Goal: Communication & Community: Answer question/provide support

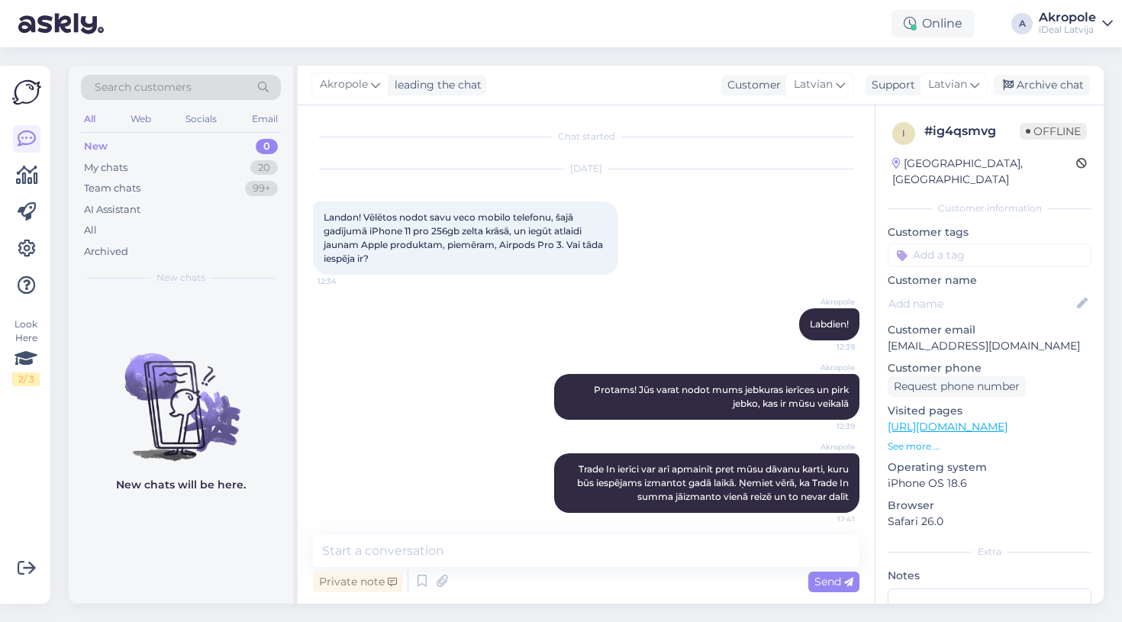
scroll to position [8, 0]
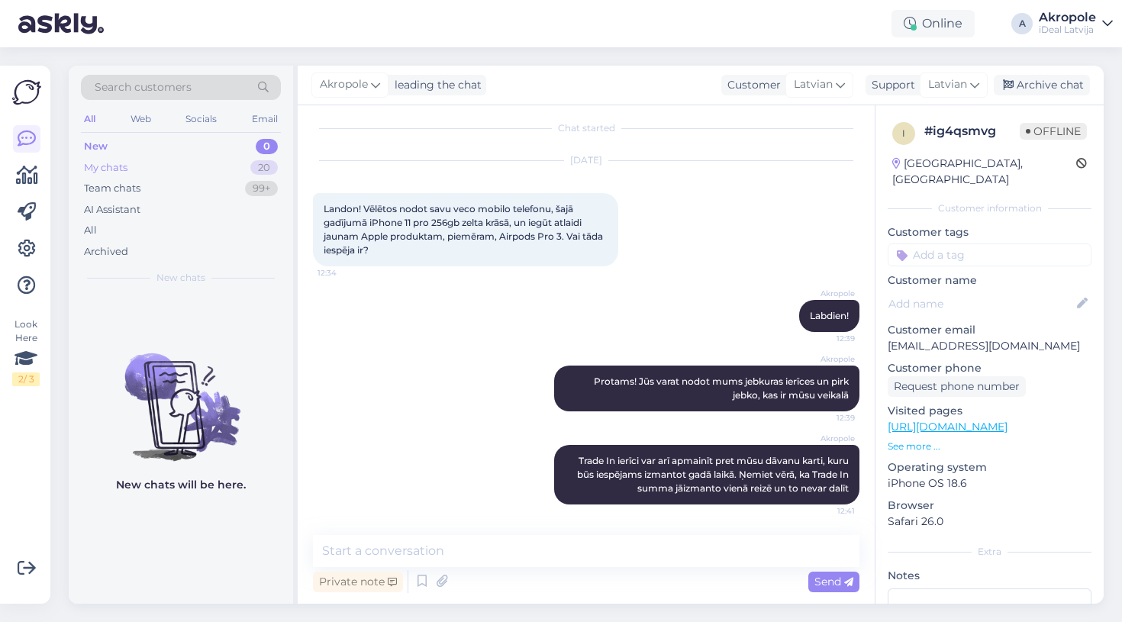
click at [179, 169] on div "My chats 20" at bounding box center [181, 167] width 200 height 21
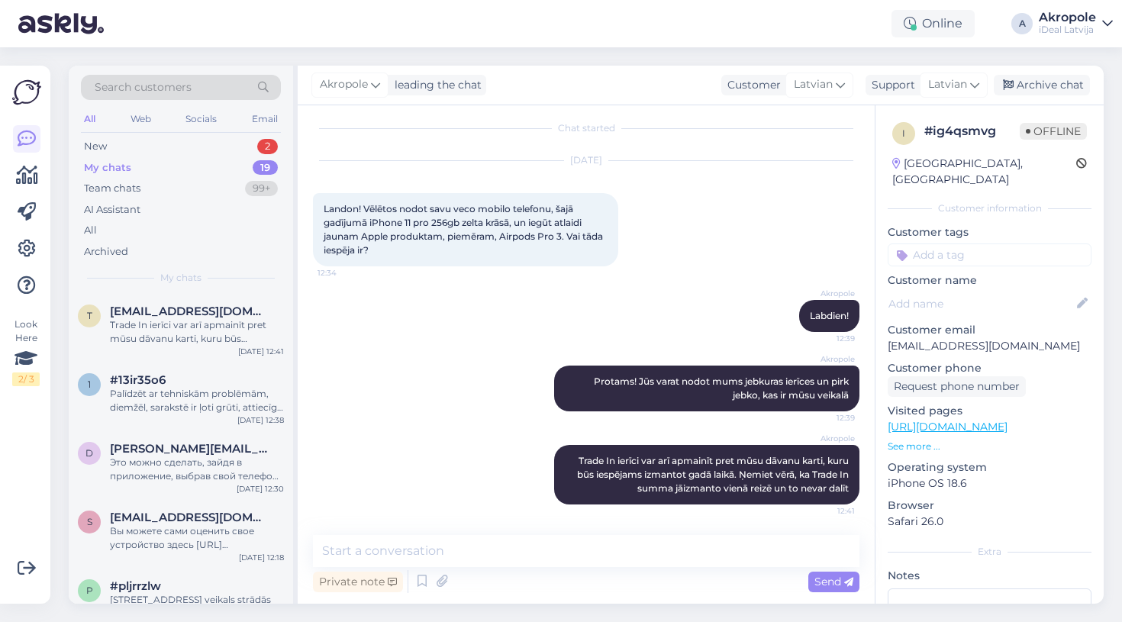
click at [177, 161] on div "My chats 19" at bounding box center [181, 167] width 200 height 21
click at [173, 144] on div "New 2" at bounding box center [181, 146] width 200 height 21
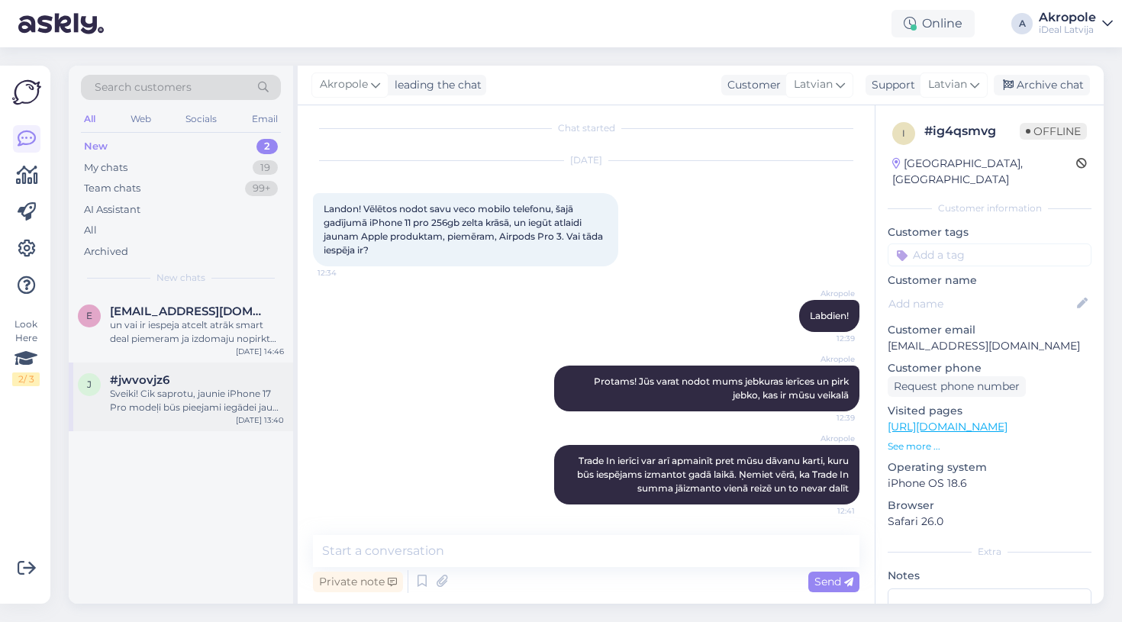
click at [158, 411] on div "Sveiki! Cik saprotu, jaunie iPhone 17 Pro modeļi būs pieejami iegādei jau [DATE…" at bounding box center [197, 400] width 174 height 27
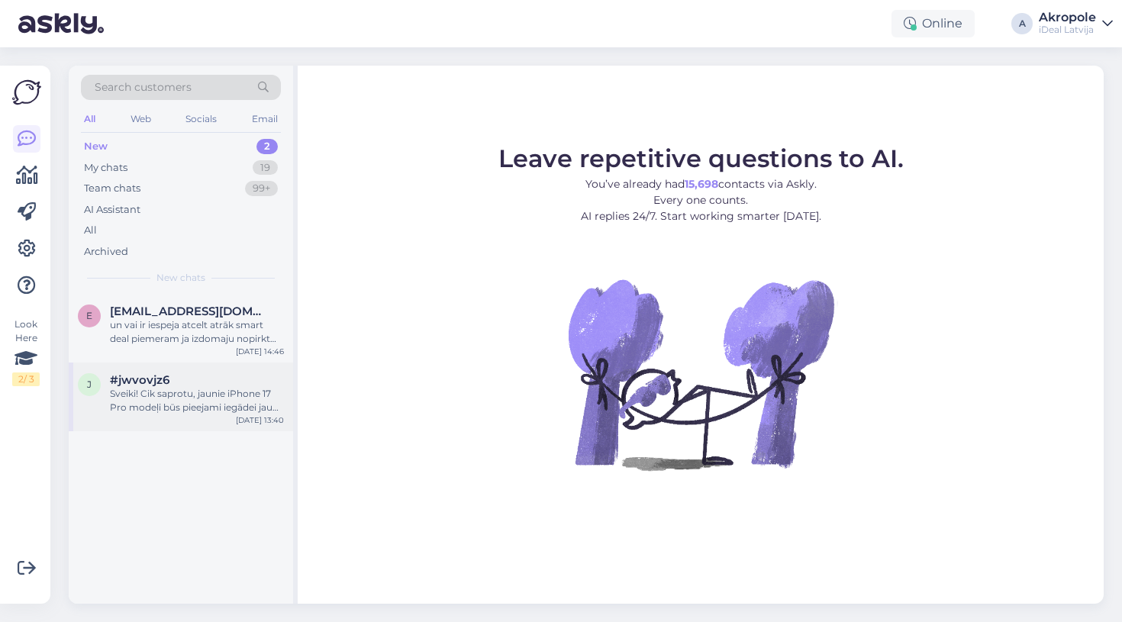
click at [244, 392] on div "Sveiki! Cik saprotu, jaunie iPhone 17 Pro modeļi būs pieejami iegādei jau [DATE…" at bounding box center [197, 400] width 174 height 27
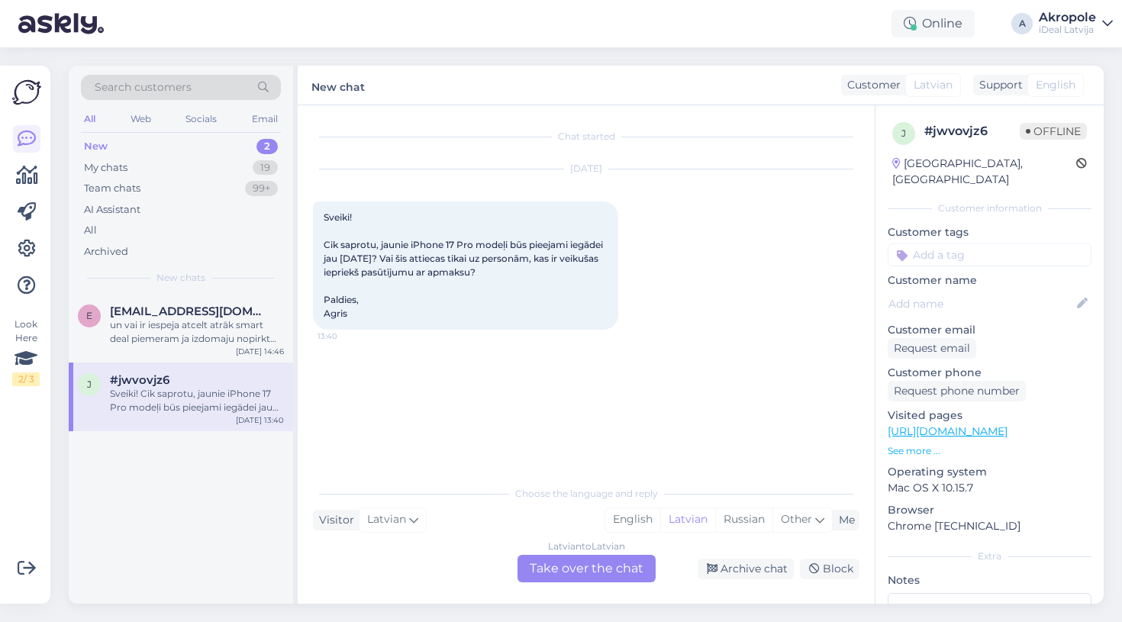
click at [573, 570] on div "Latvian to Latvian Take over the chat" at bounding box center [587, 568] width 138 height 27
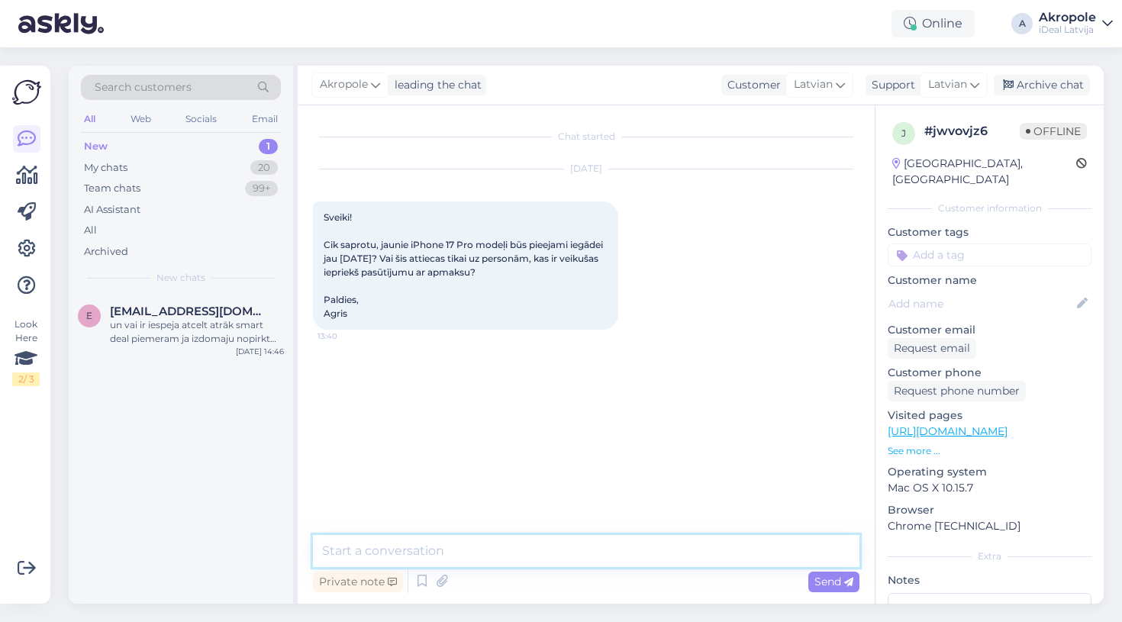
click at [466, 550] on textarea at bounding box center [586, 551] width 547 height 32
type textarea "Labdien!"
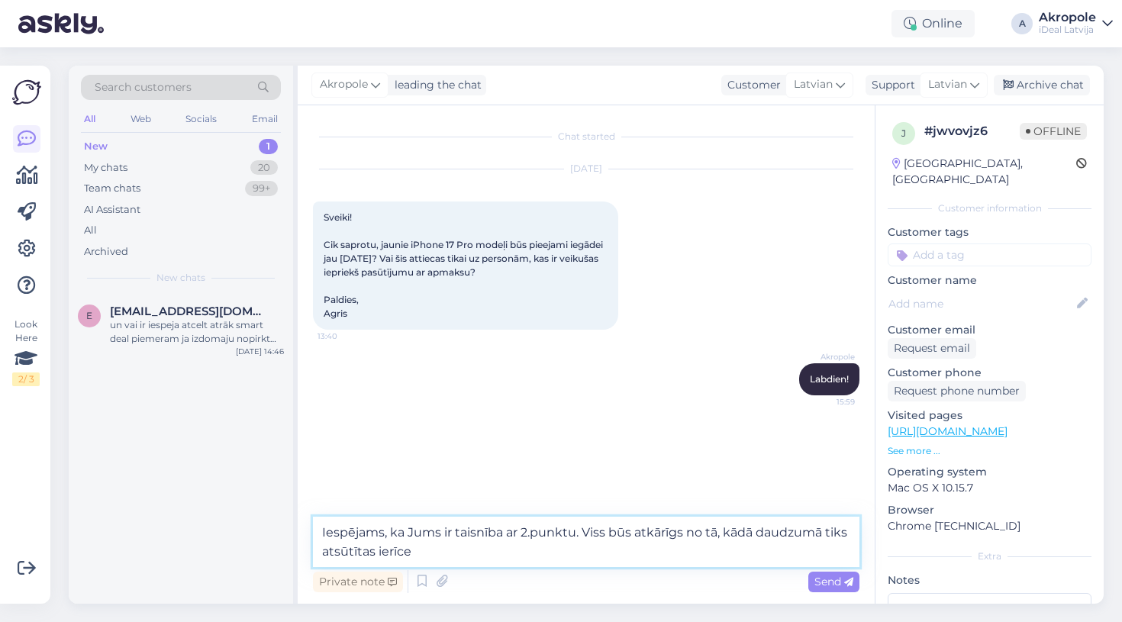
type textarea "Iespējams, ka Jums ir taisnība ar 2.punktu. Viss būs atkārīgs no tā, kādā daudz…"
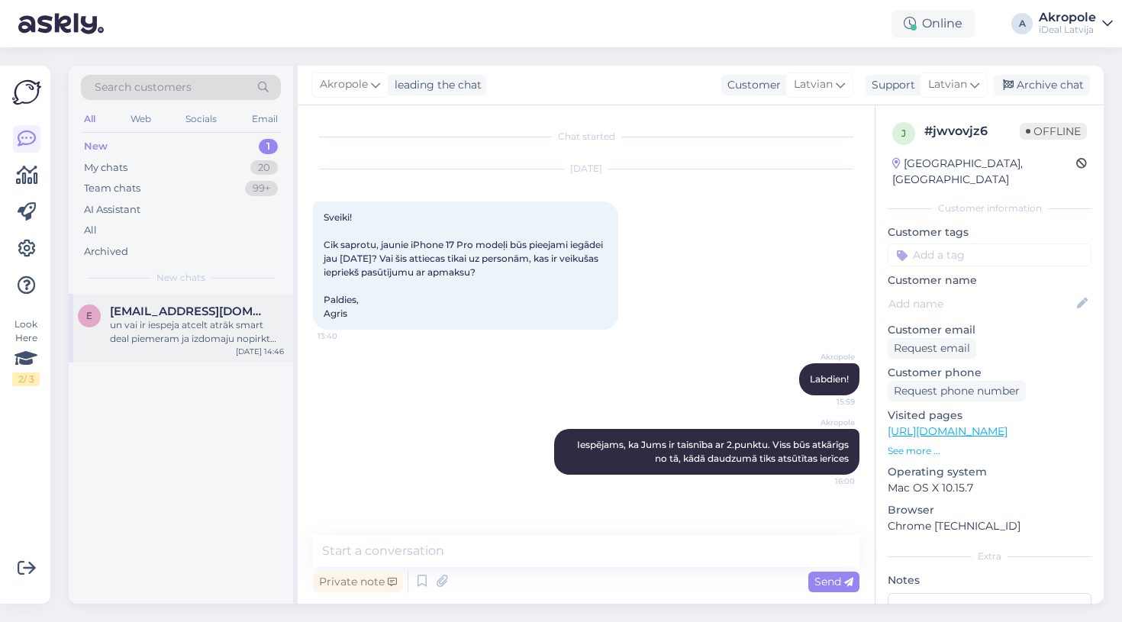
click at [227, 330] on div "un vai ir iespeja atcelt atrāk smart deal piemeram ja izdomaju nopirkt citu ier…" at bounding box center [197, 331] width 174 height 27
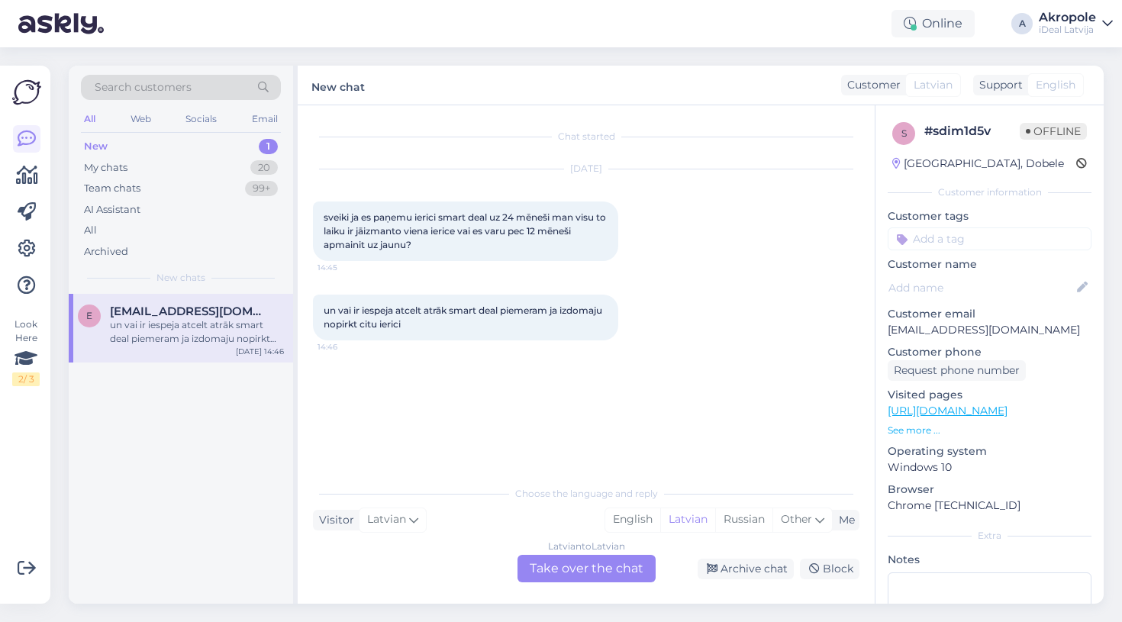
click at [568, 566] on div "Latvian to Latvian Take over the chat" at bounding box center [587, 568] width 138 height 27
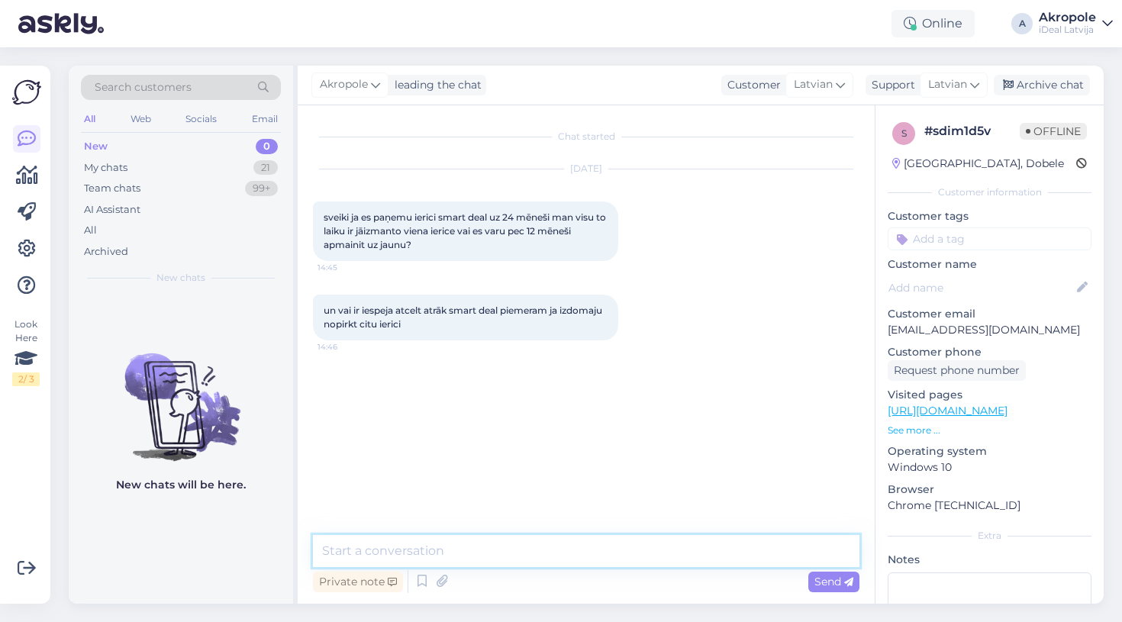
click at [510, 541] on textarea at bounding box center [586, 551] width 547 height 32
type textarea "Labdien!"
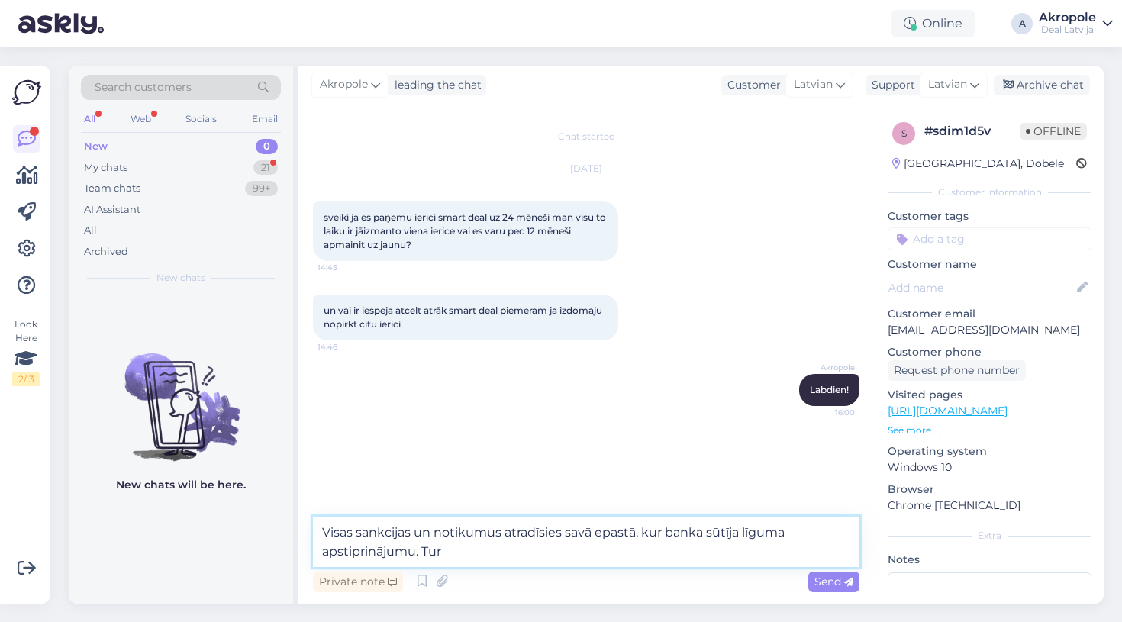
click at [460, 535] on textarea "Visas sankcijas un notikumus atradīsies savā epastā, kur banka sūtīja līguma ap…" at bounding box center [586, 542] width 547 height 50
click at [455, 534] on textarea "Visas sankcijas un notikumus atradīsies savā epastā, kur banka sūtīja līguma ap…" at bounding box center [586, 542] width 547 height 50
click at [476, 563] on textarea "Visas sankcijas un noteikumus atradīsies savā epastā, kur banka sūtīja līguma a…" at bounding box center [586, 542] width 547 height 50
click at [566, 534] on textarea "Visas sankcijas un noteikumus atradīsies savā epastā, kur banka sūtīja līguma a…" at bounding box center [586, 542] width 547 height 50
click at [510, 553] on textarea "Visas sankcijas un noteikumus atradīsiet savā epastā, kur banka sūtīja līguma a…" at bounding box center [586, 542] width 547 height 50
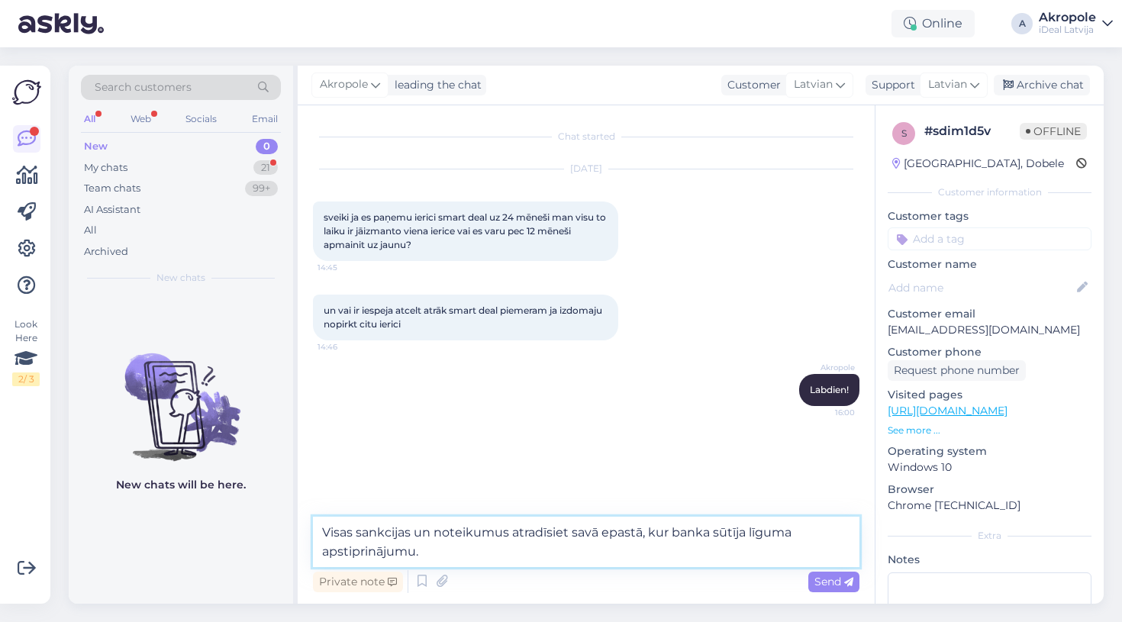
type textarea "Visas sankcijas un noteikumus atradīsiet savā epastā, kur banka sūtīja līguma a…"
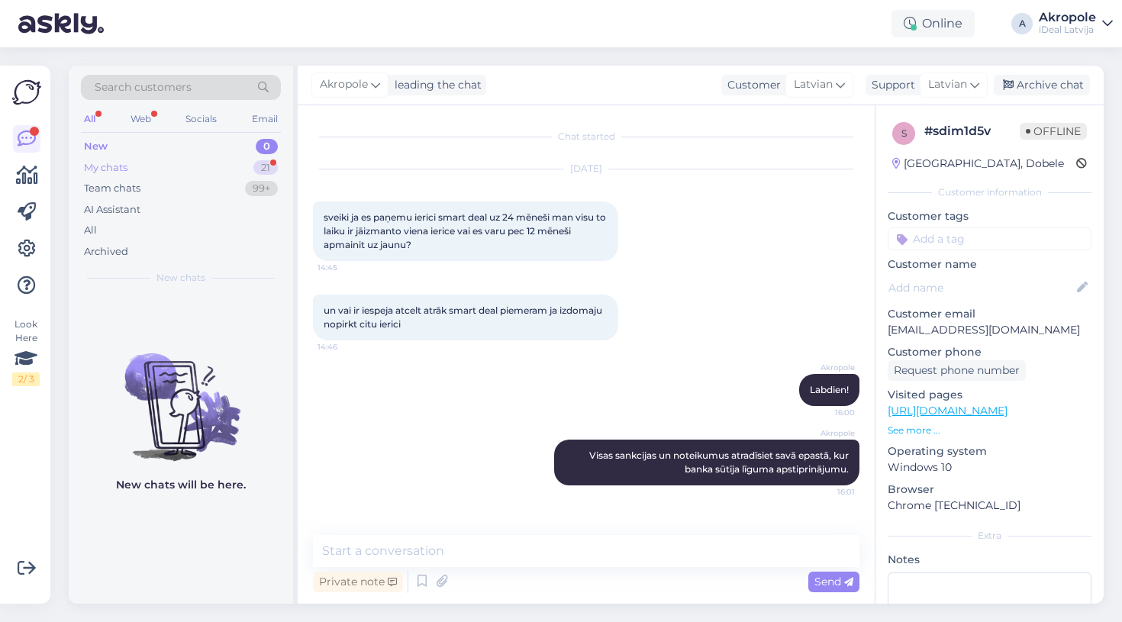
click at [236, 166] on div "My chats 21" at bounding box center [181, 167] width 200 height 21
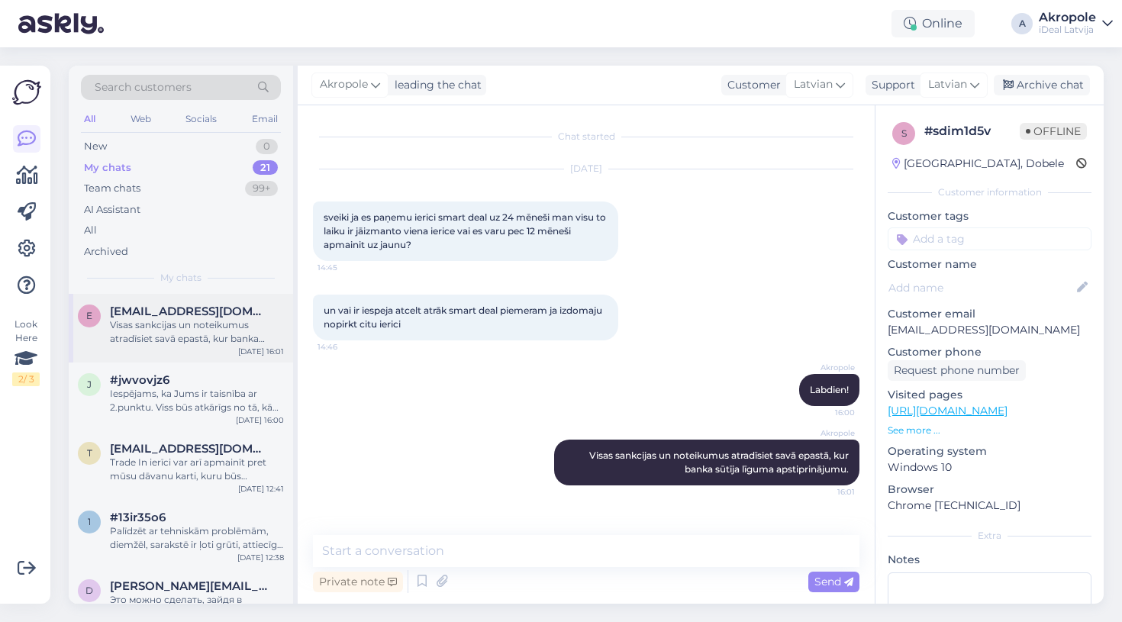
click at [218, 331] on div "Visas sankcijas un noteikumus atradīsiet savā epastā, kur banka sūtīja līguma a…" at bounding box center [197, 331] width 174 height 27
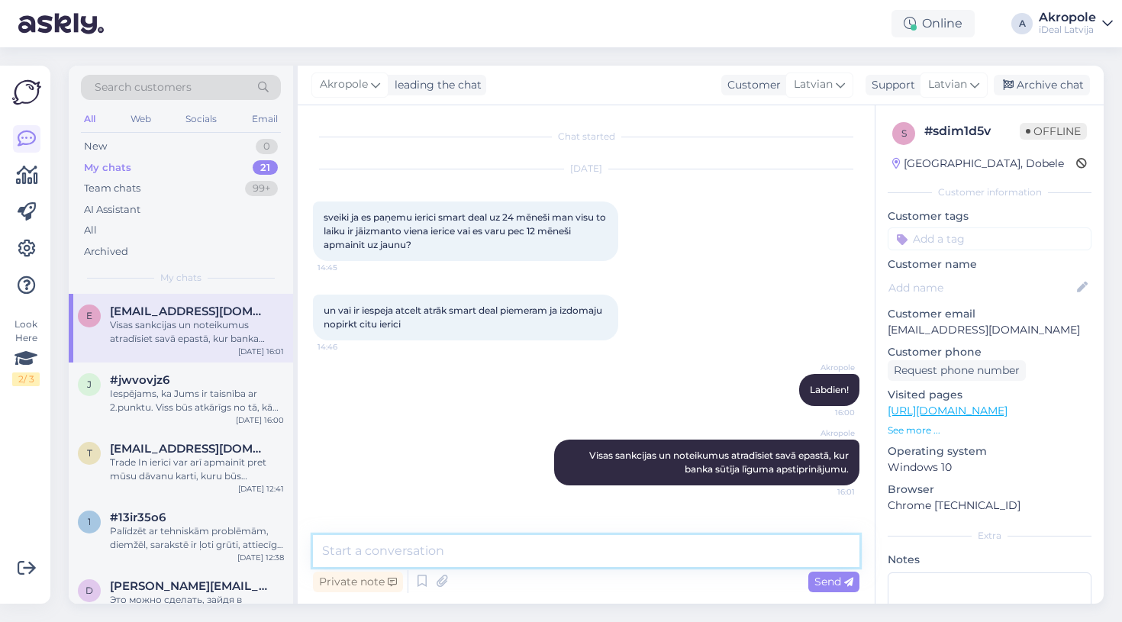
click at [470, 547] on textarea at bounding box center [586, 551] width 547 height 32
type textarea "Skat. pielikumā SmartDeal noteikumu failā"
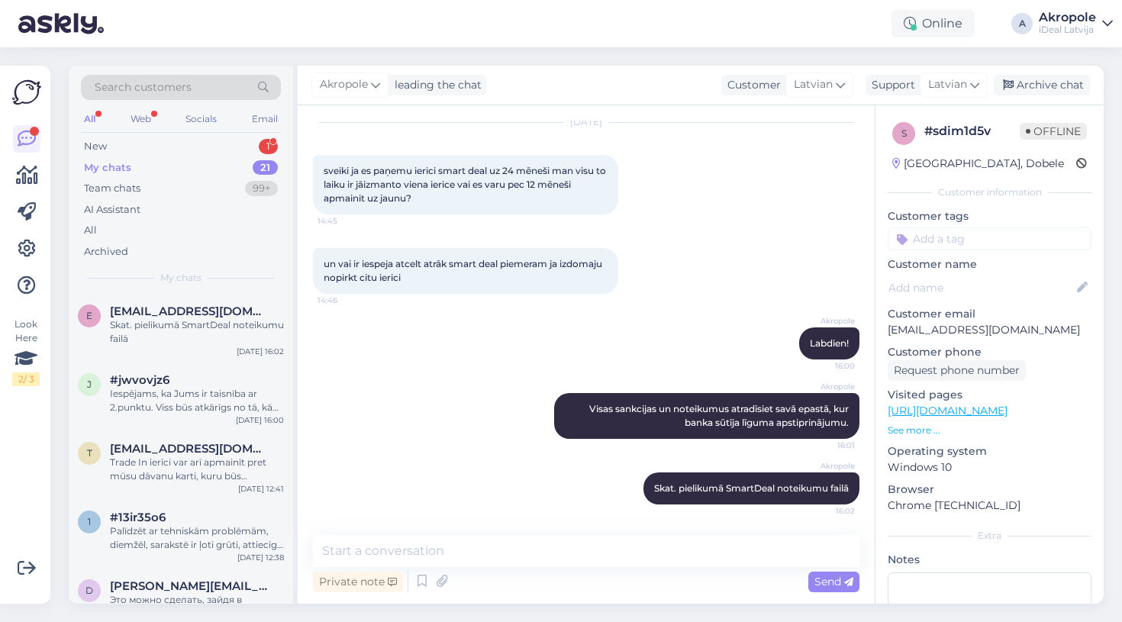
click at [185, 131] on div "All Web Socials Email" at bounding box center [181, 121] width 200 height 24
click at [184, 143] on div "New 1" at bounding box center [181, 146] width 200 height 21
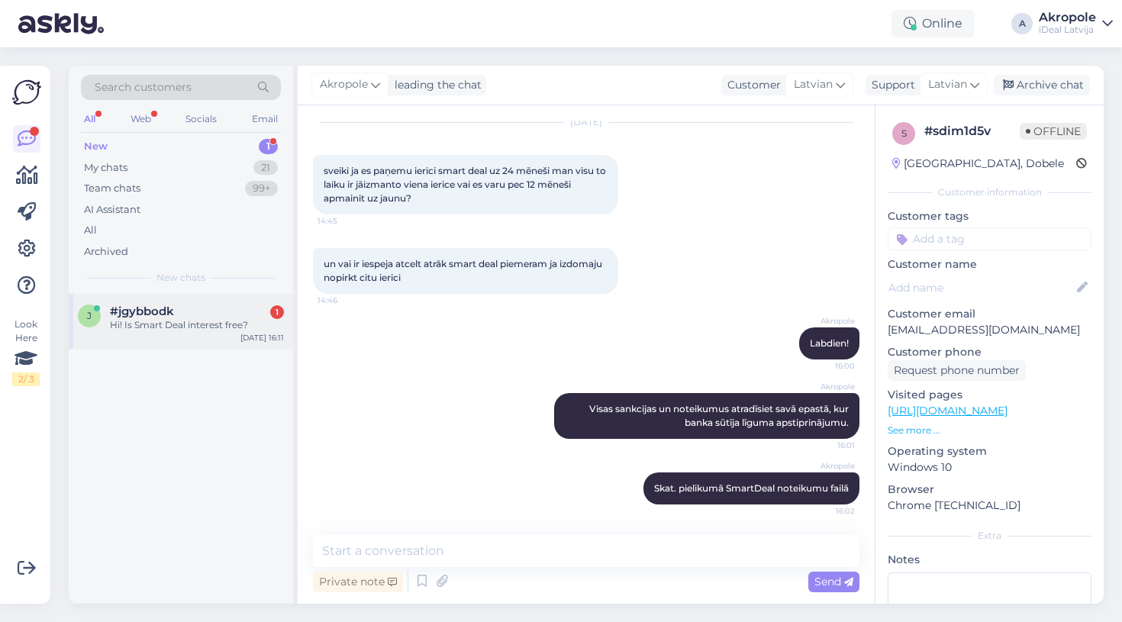
click at [224, 334] on div "j #jgybbodk 1 Hi! Is Smart Deal interest free? [DATE] 16:11" at bounding box center [181, 321] width 224 height 55
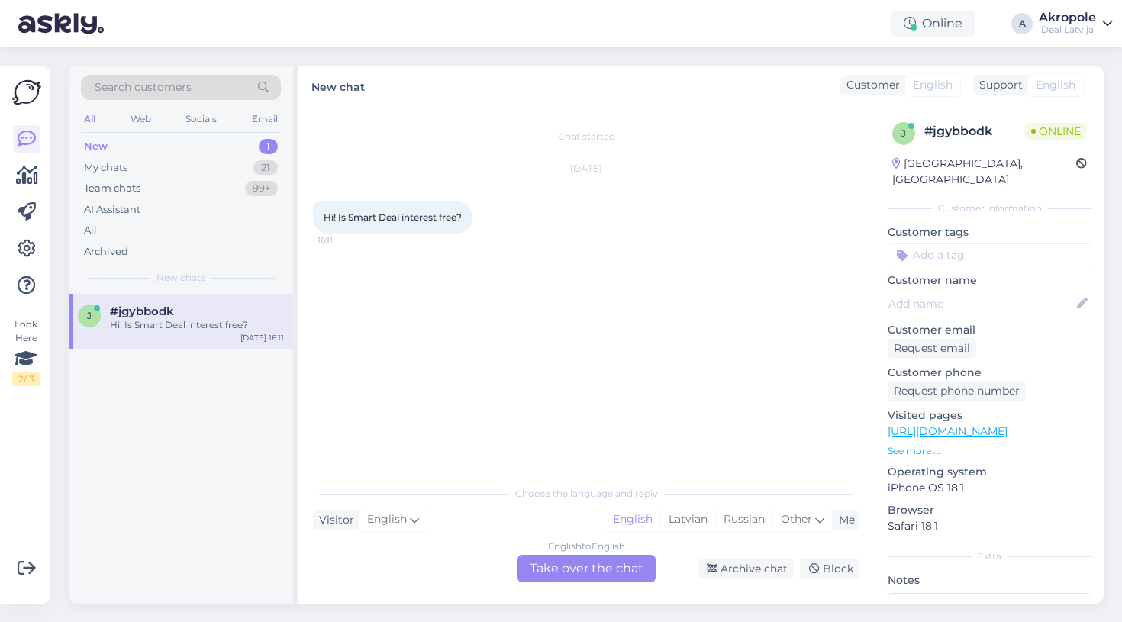
click at [595, 576] on div "English to English Take over the chat" at bounding box center [587, 568] width 138 height 27
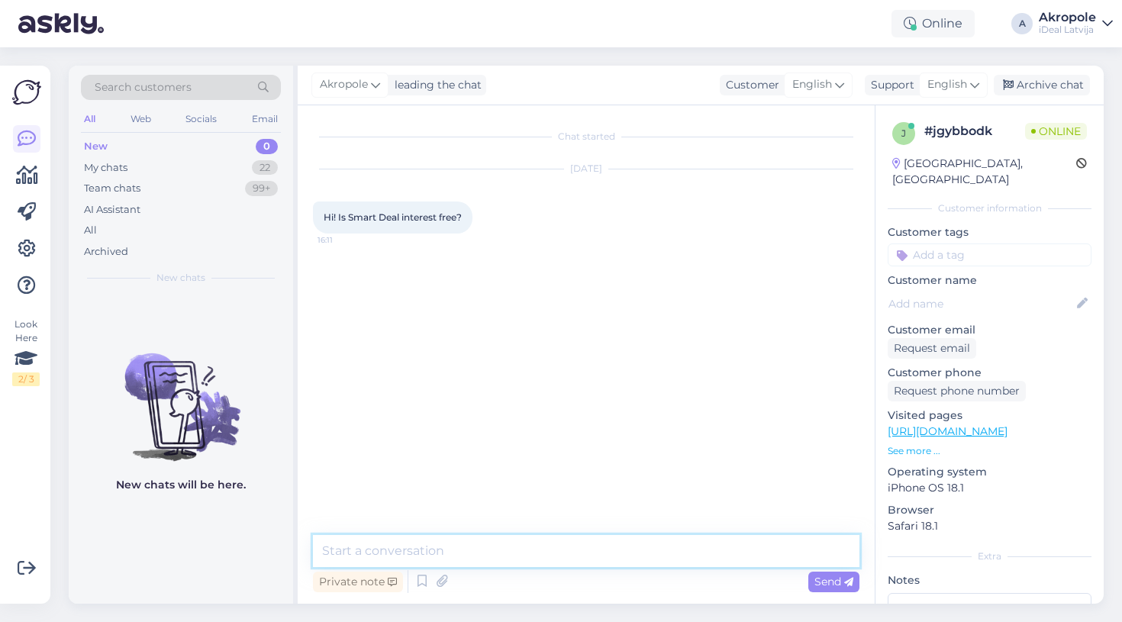
click at [556, 563] on textarea at bounding box center [586, 551] width 547 height 32
type textarea "Hi!"
type textarea "SmartDeal is rental, so no, there is no interest"
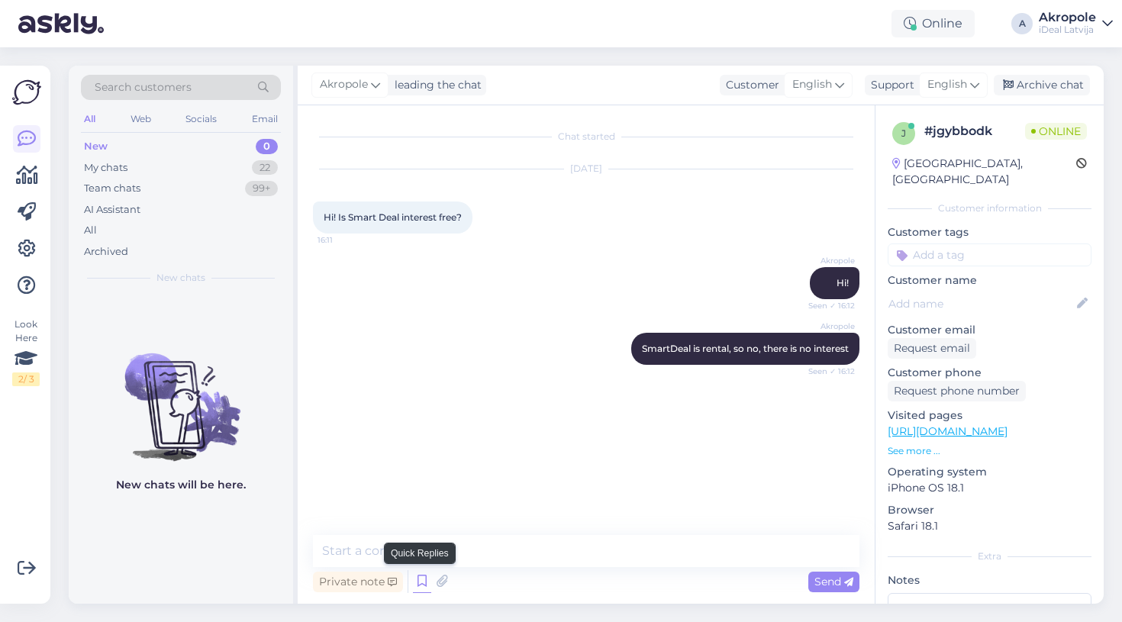
click at [421, 584] on icon at bounding box center [422, 581] width 18 height 23
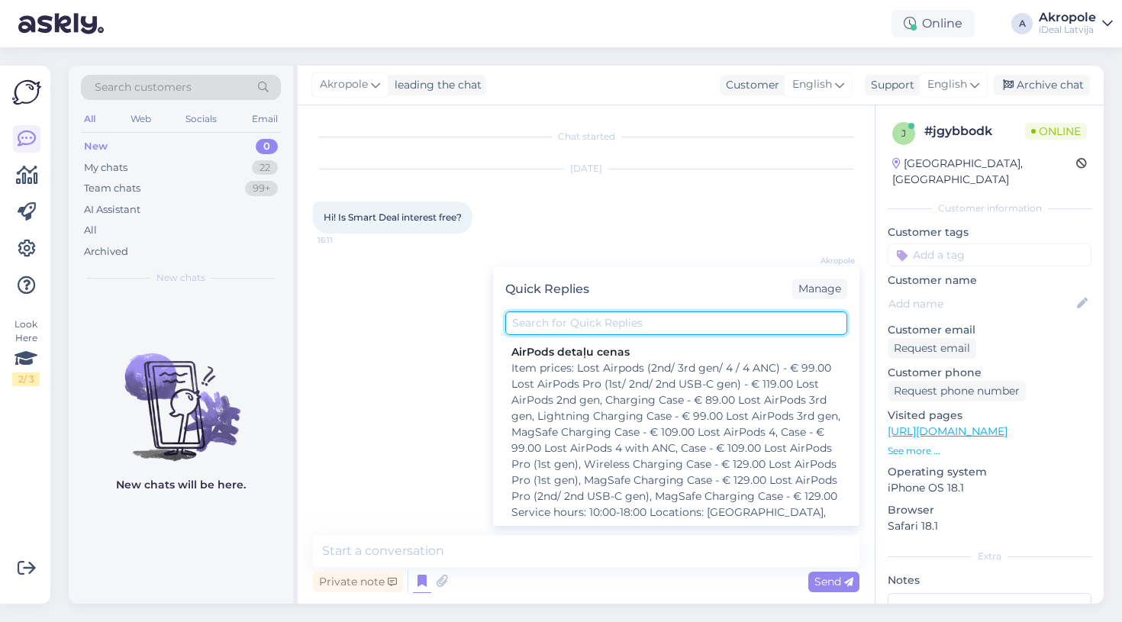
click at [571, 323] on input "text" at bounding box center [676, 323] width 342 height 24
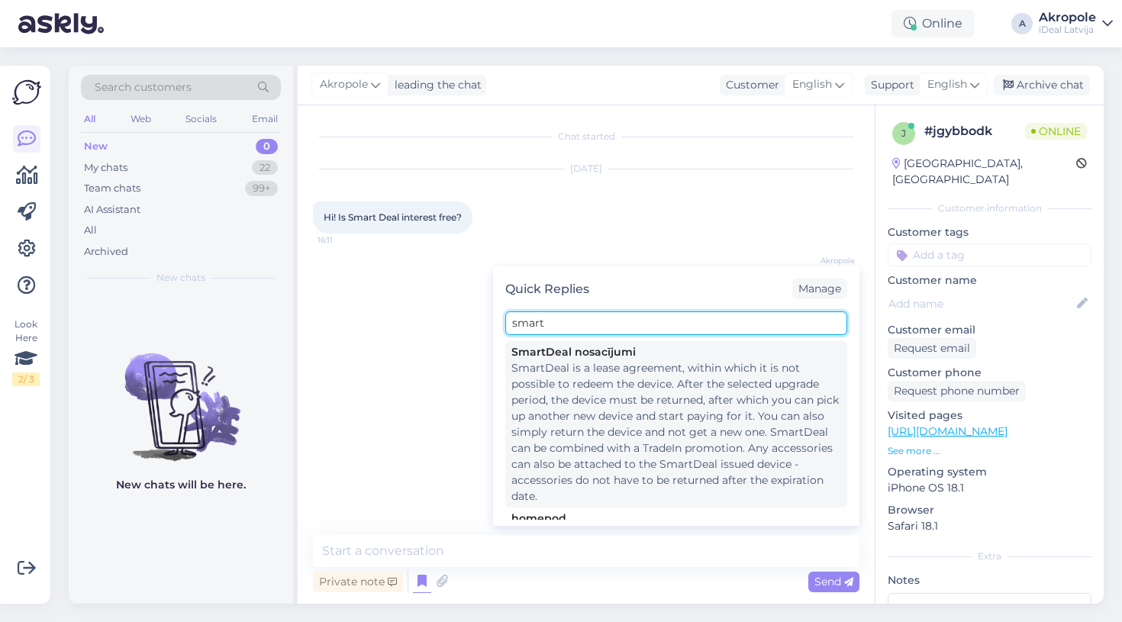
type input "smart"
click at [605, 438] on div "SmartDeal is a lease agreement, within which it is not possible to redeem the d…" at bounding box center [676, 432] width 330 height 144
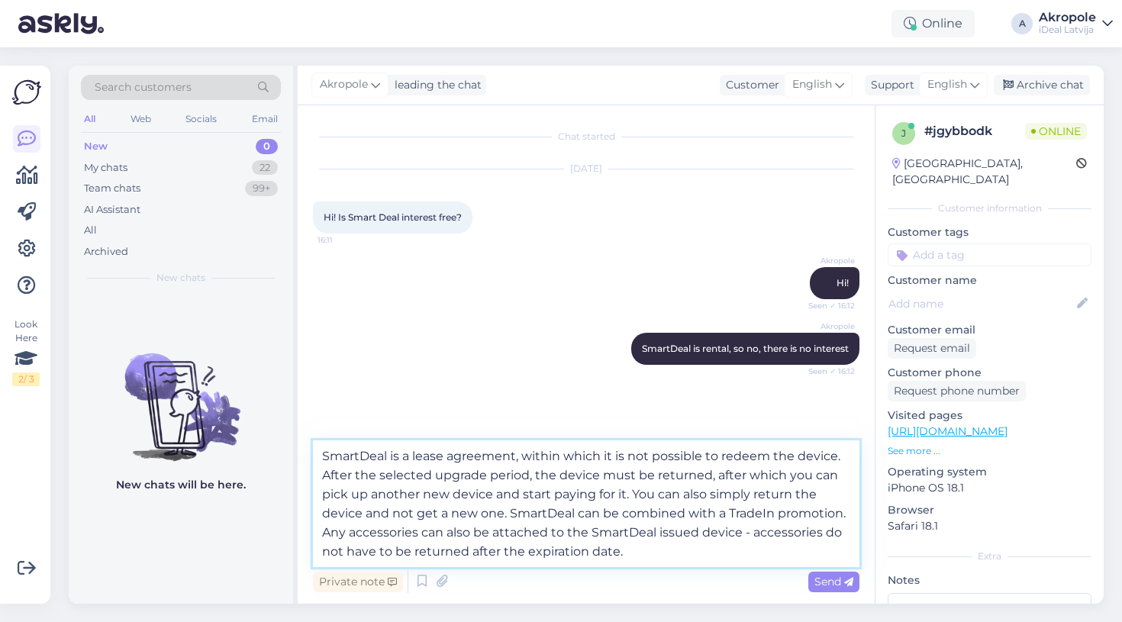
click at [763, 518] on textarea "SmartDeal is a lease agreement, within which it is not possible to redeem the d…" at bounding box center [586, 503] width 547 height 127
click at [693, 552] on textarea "SmartDeal is a lease agreement, within which it is not possible to redeem the d…" at bounding box center [586, 503] width 547 height 127
type textarea "SmartDeal is a lease agreement, within which it is not possible to redeem the d…"
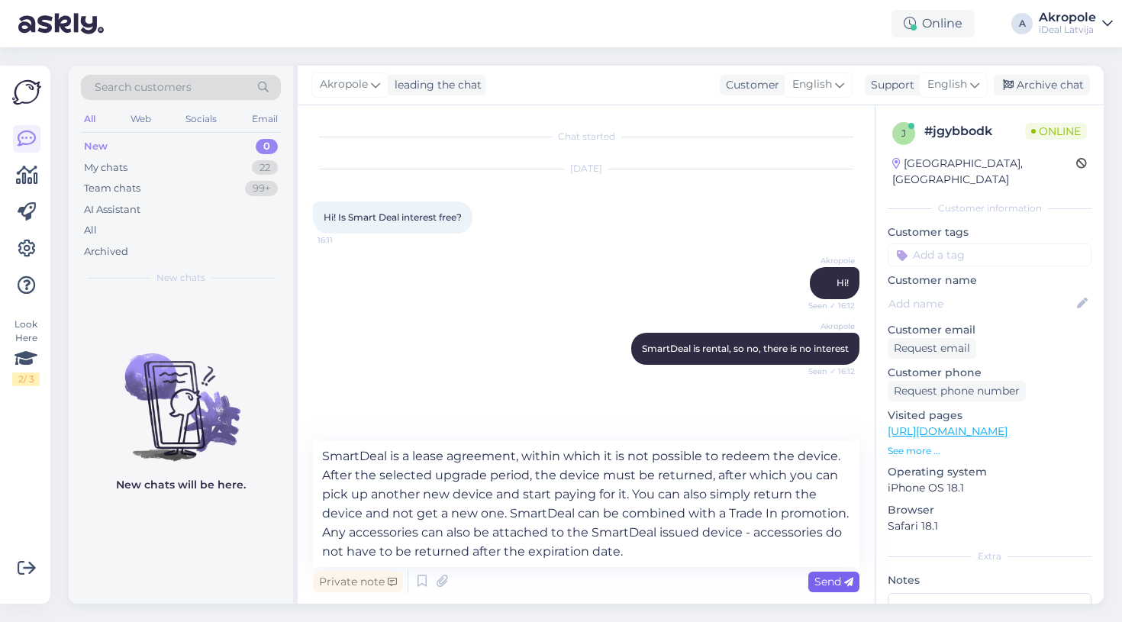
click at [838, 583] on span "Send" at bounding box center [834, 582] width 39 height 14
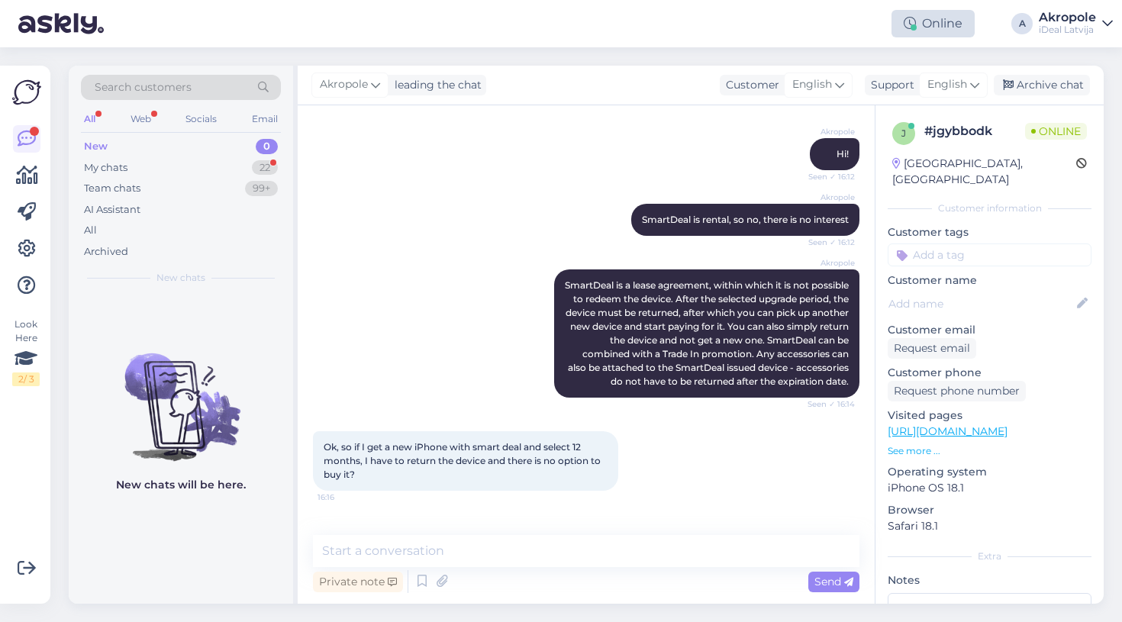
scroll to position [208, 0]
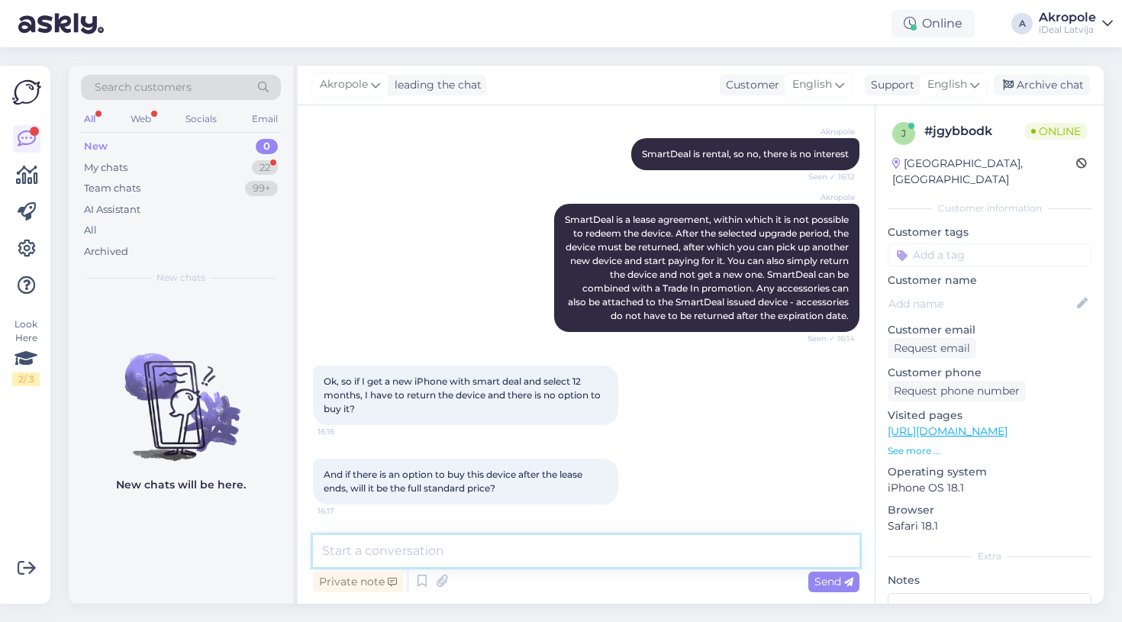
click at [430, 546] on textarea at bounding box center [586, 551] width 547 height 32
click at [486, 545] on textarea at bounding box center [586, 551] width 547 height 32
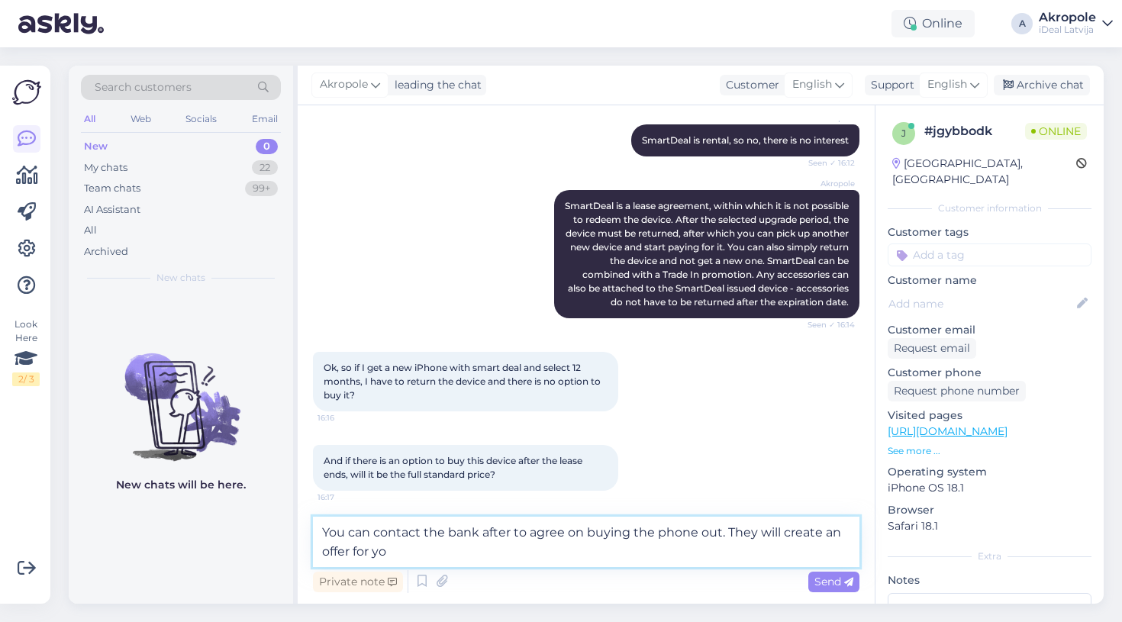
type textarea "You can contact the bank after to agree on buying the phone out. They will crea…"
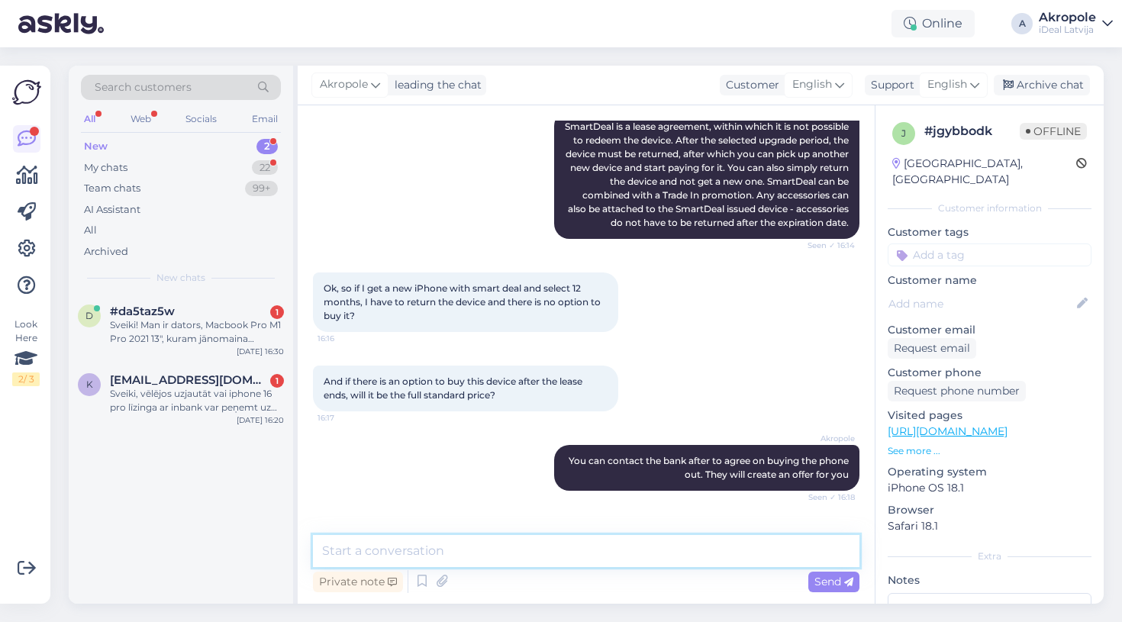
scroll to position [485, 0]
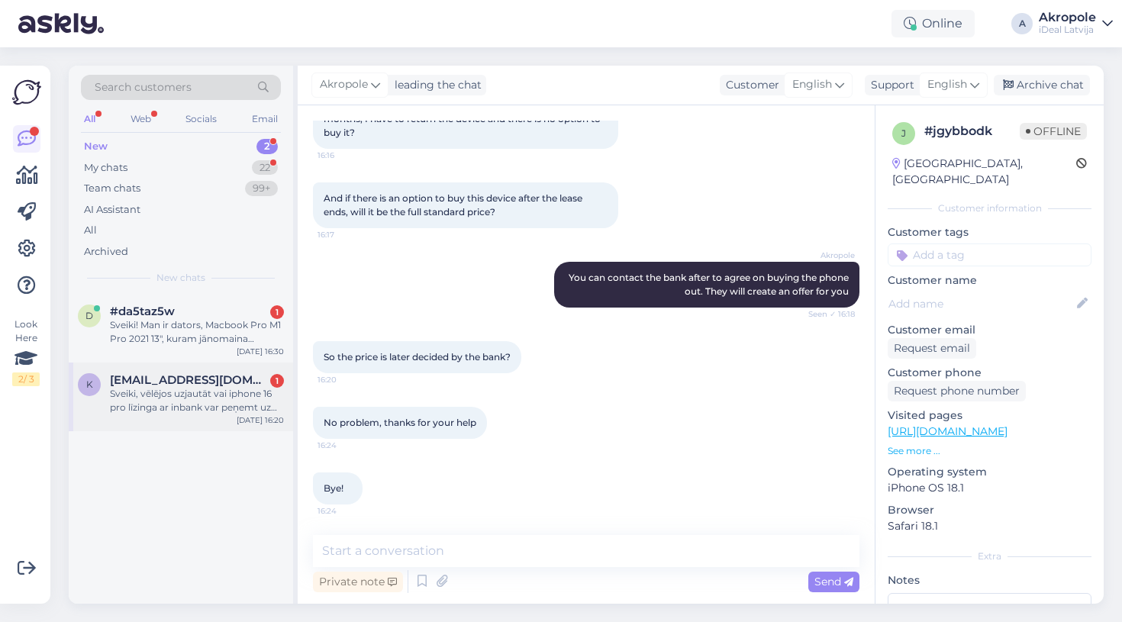
click at [209, 406] on div "Sveiki, vēlējos uzjautāt vai iphone 16 pro līzinga ar inbank var peņemt uz vair…" at bounding box center [197, 400] width 174 height 27
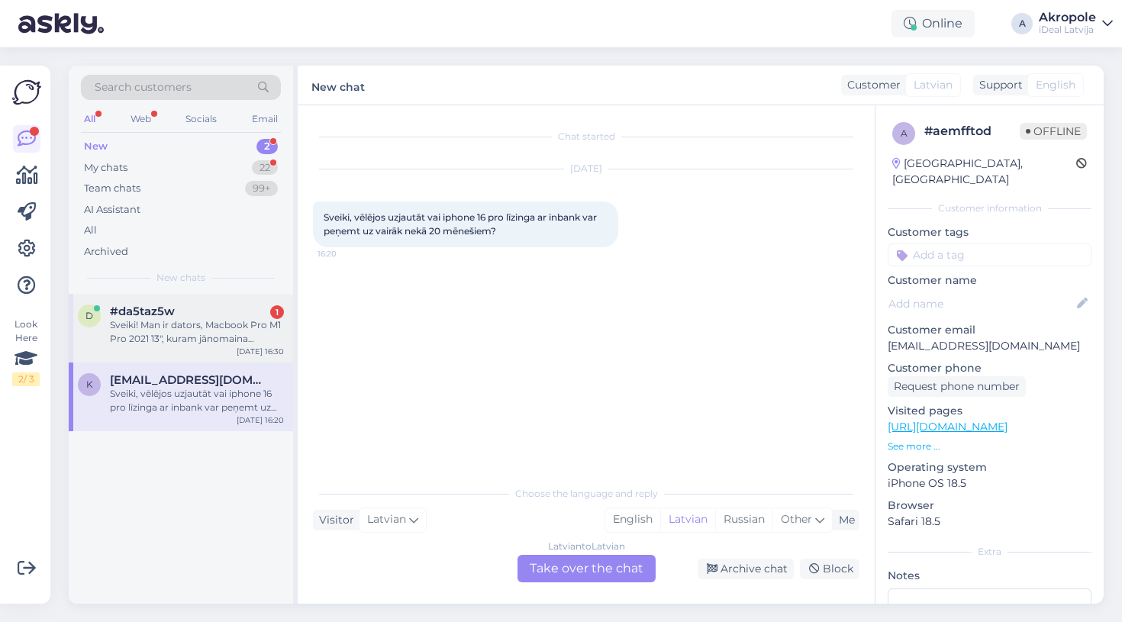
click at [222, 341] on div "Sveiki! Man ir dators, Macbook Pro M1 Pro 2021 13", kuram jānomaina baterija. V…" at bounding box center [197, 331] width 174 height 27
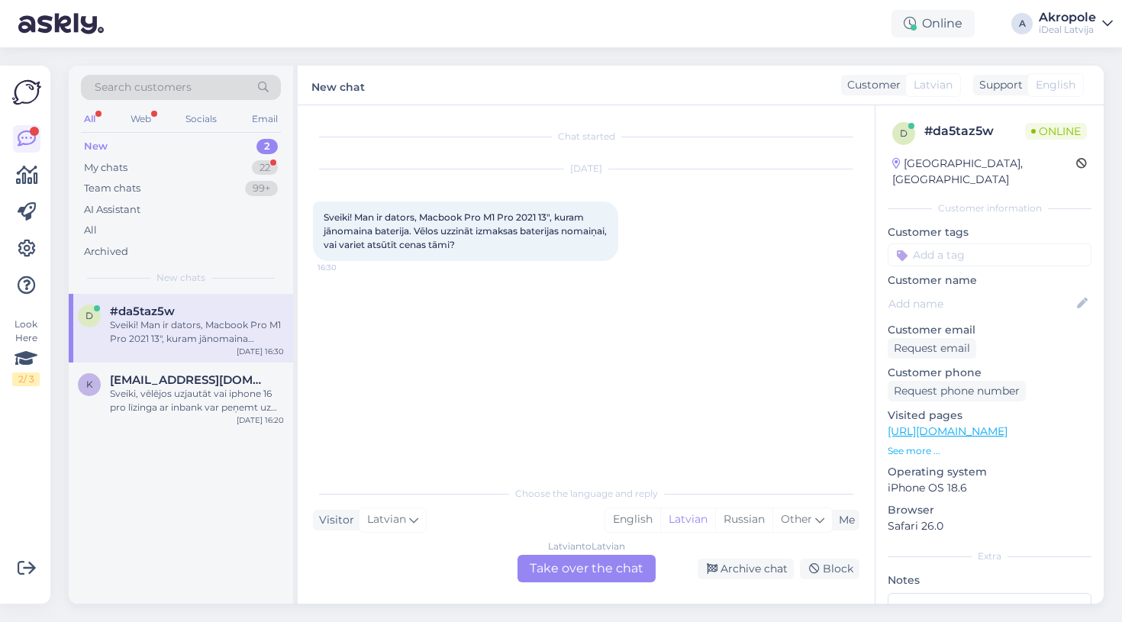
click at [556, 572] on div "Latvian to Latvian Take over the chat" at bounding box center [587, 568] width 138 height 27
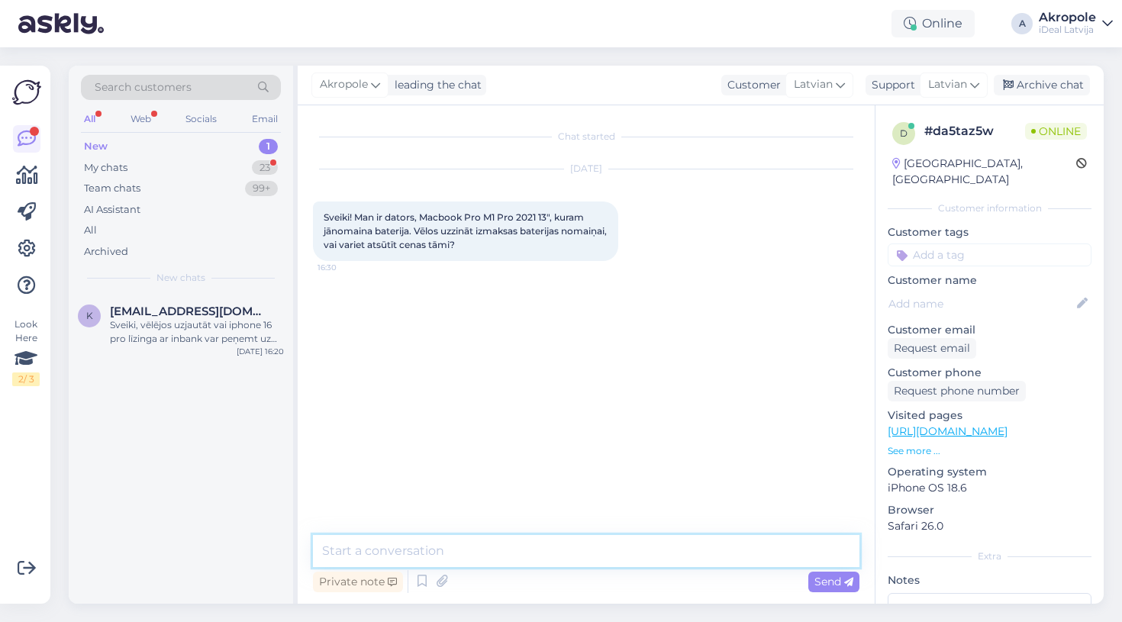
click at [526, 543] on textarea at bounding box center [586, 551] width 547 height 32
type textarea "Labdien!"
type textarea "359 Eur"
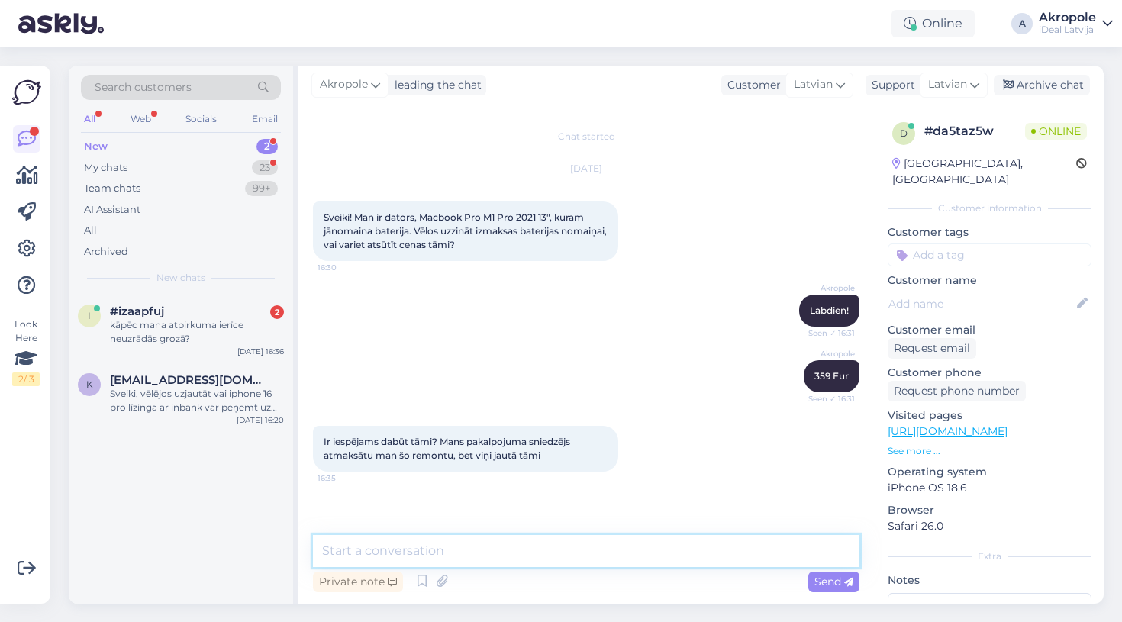
scroll to position [47, 0]
